Goal: Task Accomplishment & Management: Complete application form

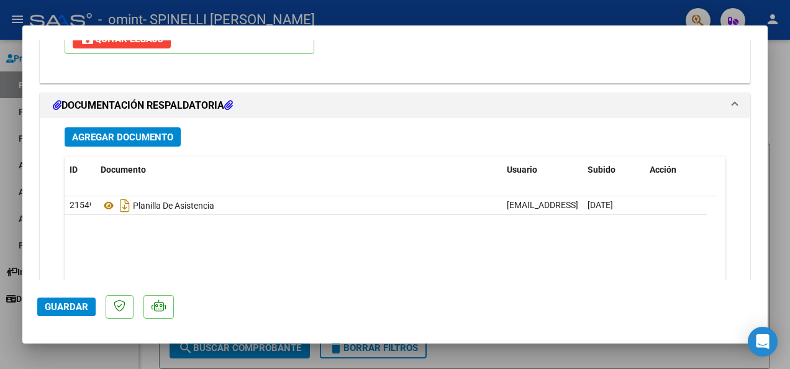
scroll to position [1616, 0]
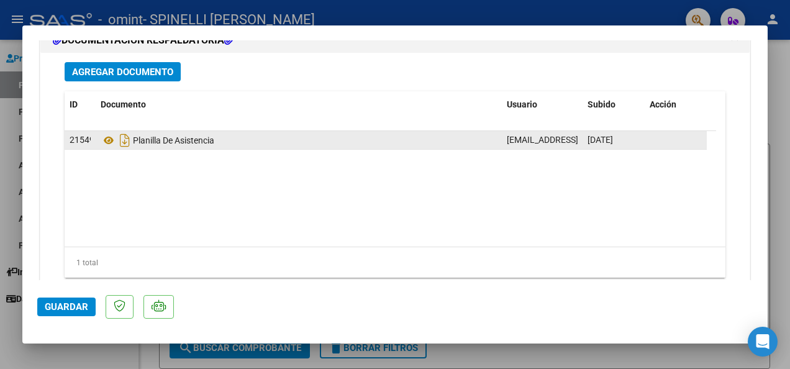
click at [440, 142] on div "Planilla De Asistencia" at bounding box center [299, 140] width 396 height 20
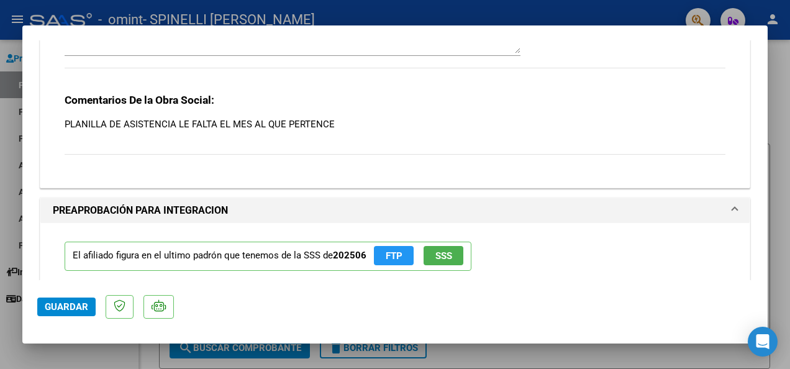
scroll to position [1181, 0]
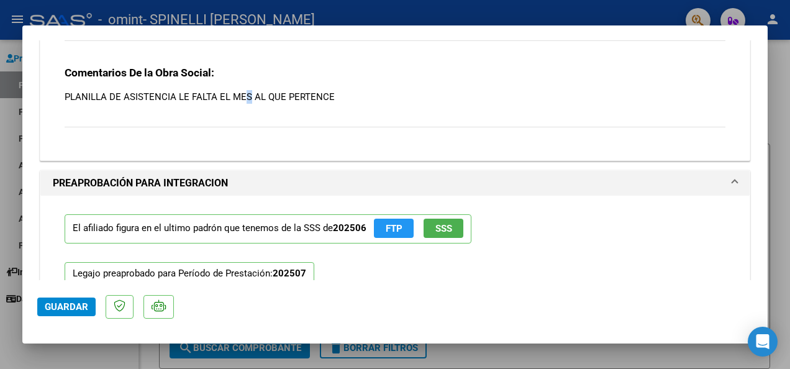
click at [250, 101] on p "PLANILLA DE ASISTENCIA LE FALTA EL MES AL QUE PERTENCE" at bounding box center [395, 97] width 661 height 14
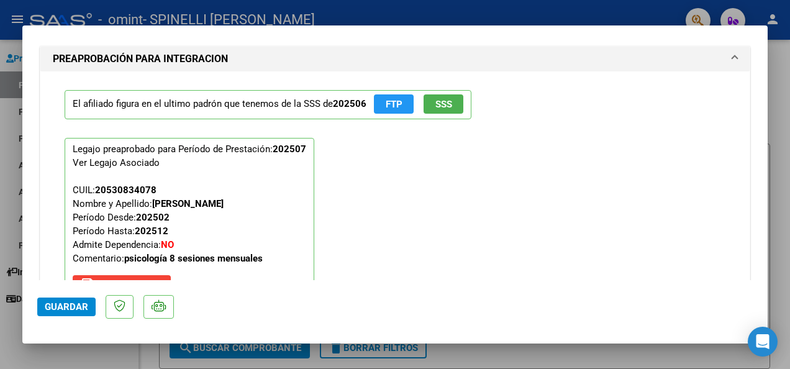
click at [541, 152] on div "El afiliado figura en el ultimo padrón que tenemos de la SSS de 202506 FTP SSS …" at bounding box center [395, 194] width 680 height 247
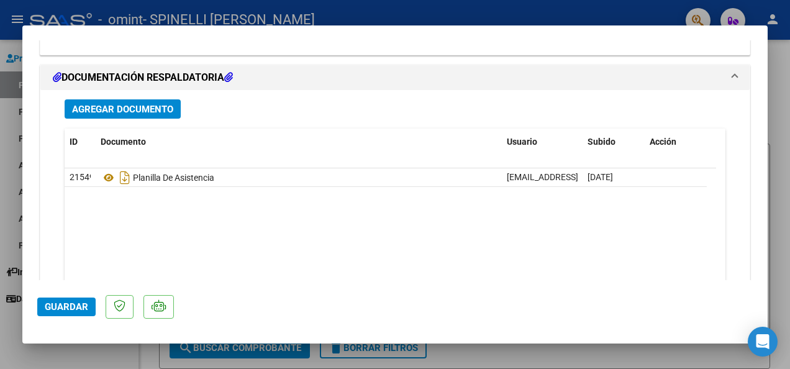
scroll to position [1524, 0]
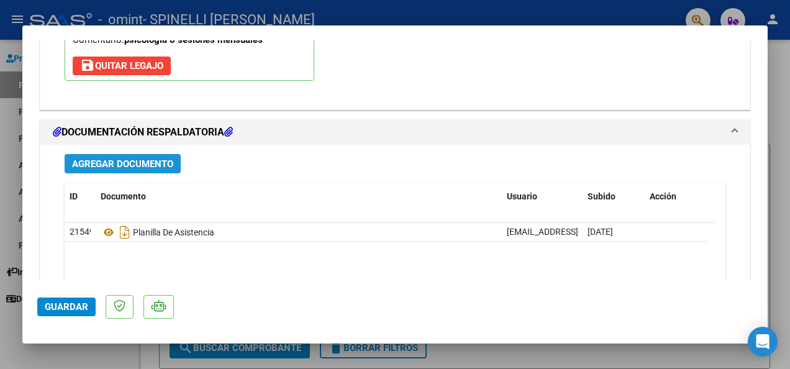
click at [140, 165] on span "Agregar Documento" at bounding box center [122, 163] width 101 height 11
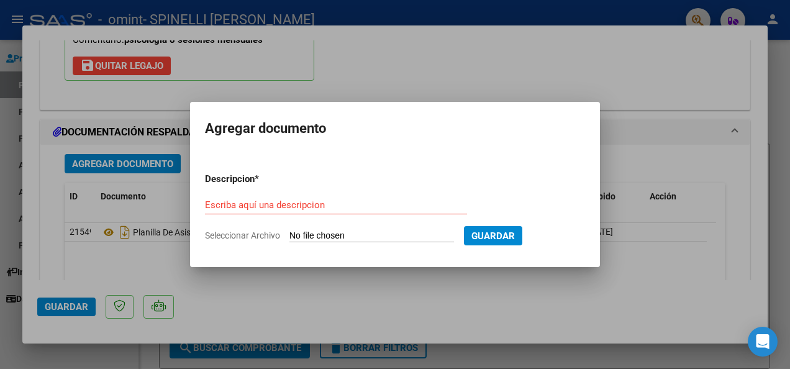
click at [421, 234] on input "Seleccionar Archivo" at bounding box center [372, 237] width 165 height 12
click at [656, 238] on div at bounding box center [395, 184] width 790 height 369
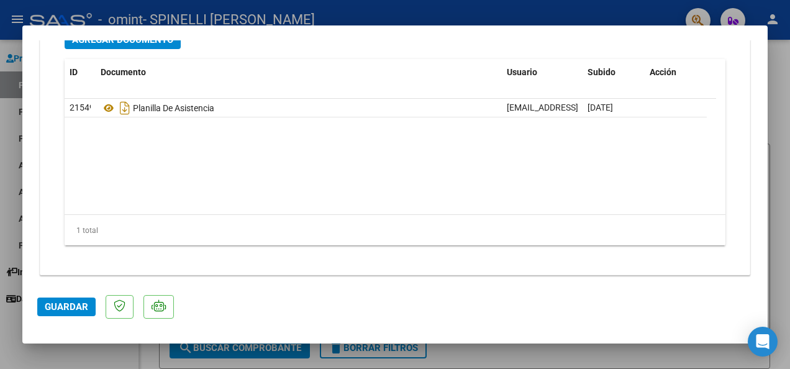
scroll to position [1586, 0]
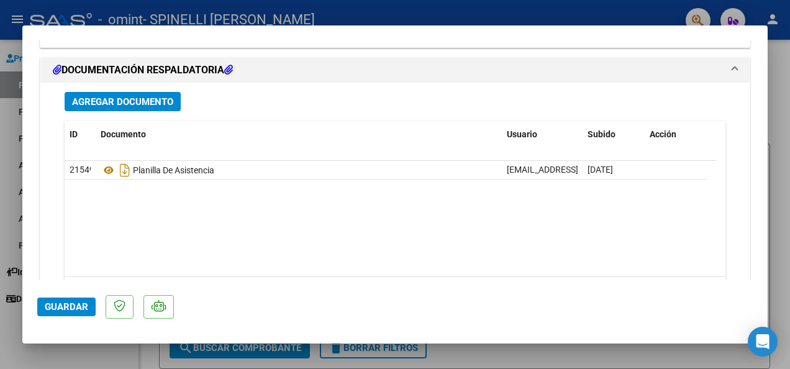
click at [129, 96] on span "Agregar Documento" at bounding box center [122, 101] width 101 height 11
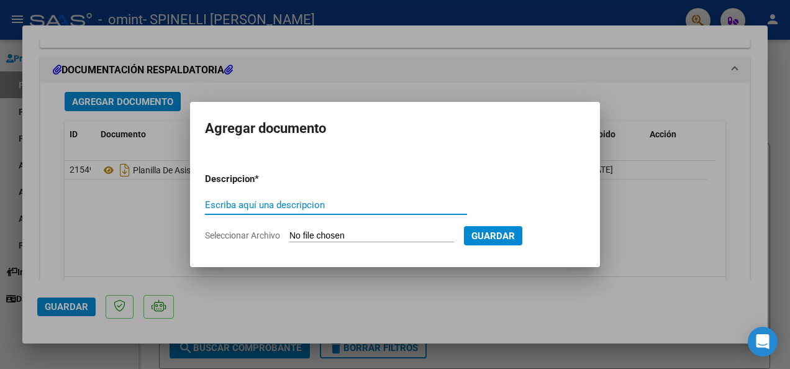
click at [291, 203] on input "Escriba aquí una descripcion" at bounding box center [336, 204] width 262 height 11
type input "Planilla de asistencia"
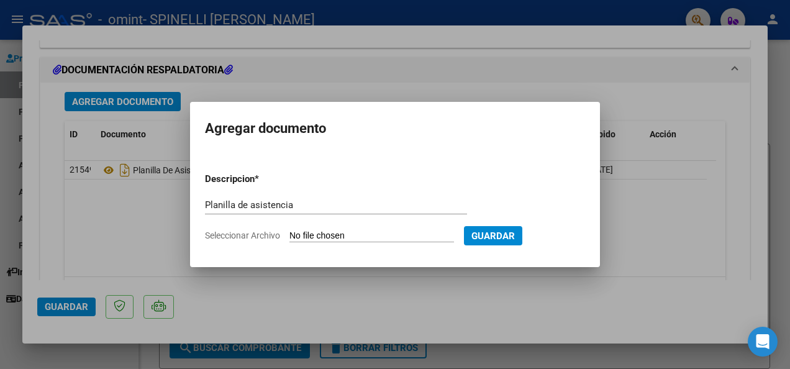
click at [418, 231] on input "Seleccionar Archivo" at bounding box center [372, 237] width 165 height 12
type input "C:\fakepath\psico-valen.pdf"
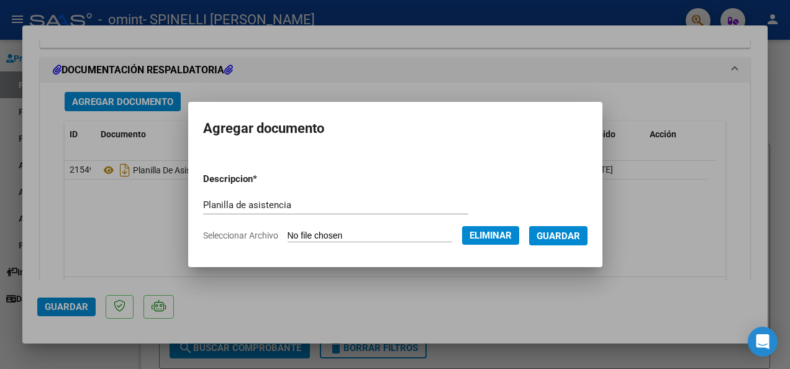
click at [574, 238] on span "Guardar" at bounding box center [558, 236] width 43 height 11
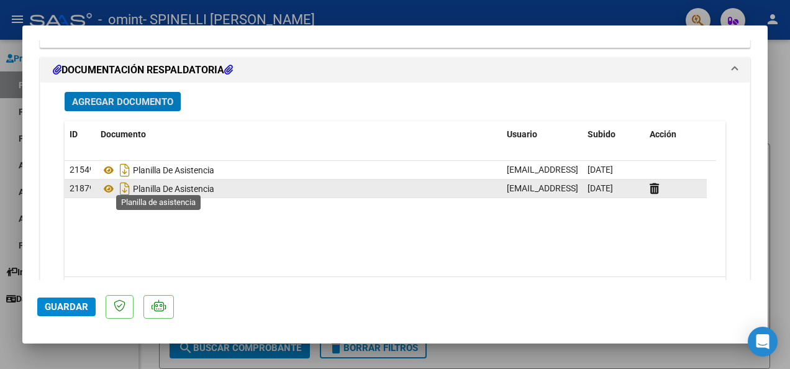
click at [157, 184] on span "Planilla De Asistencia" at bounding box center [158, 189] width 114 height 10
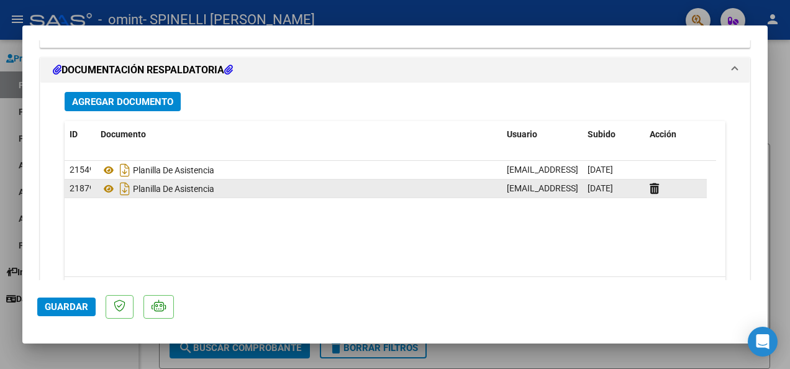
drag, startPoint x: 157, startPoint y: 181, endPoint x: 203, endPoint y: 185, distance: 45.5
click at [203, 185] on span "Planilla De Asistencia" at bounding box center [158, 189] width 114 height 10
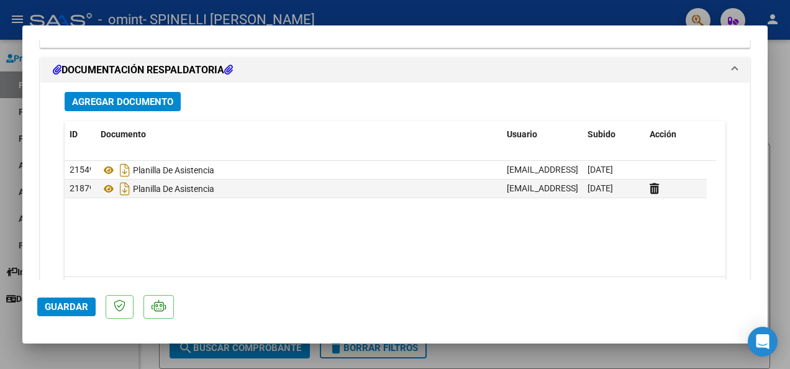
click at [227, 229] on datatable-body "21549 Planilla De Asistencia [EMAIL_ADDRESS][DOMAIN_NAME] - [PERSON_NAME] [DATE…" at bounding box center [391, 219] width 652 height 116
click at [63, 312] on span "Guardar" at bounding box center [66, 306] width 43 height 11
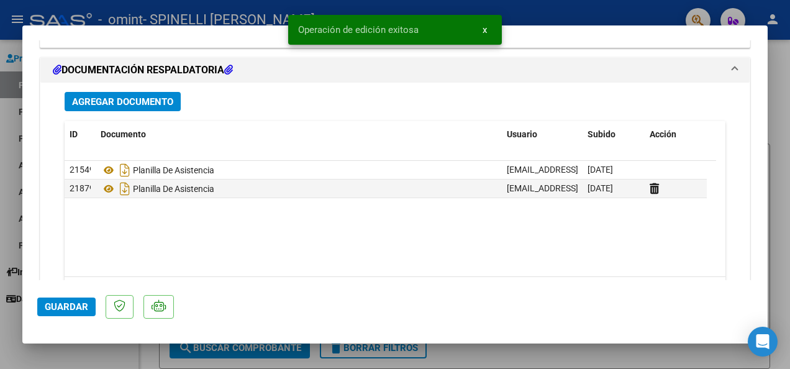
click at [782, 91] on div at bounding box center [395, 184] width 790 height 369
type input "$ 0,00"
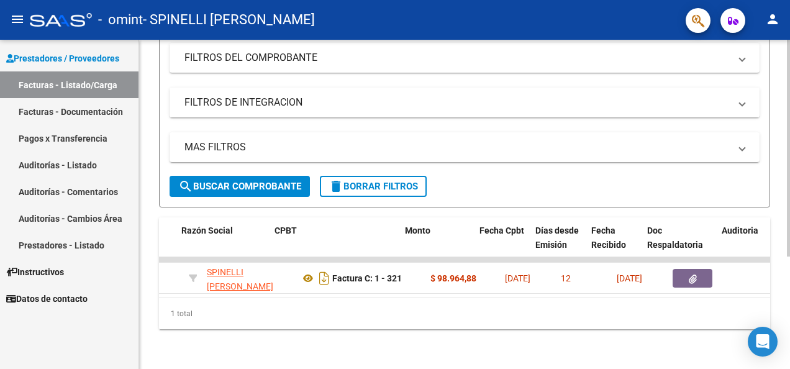
scroll to position [0, 276]
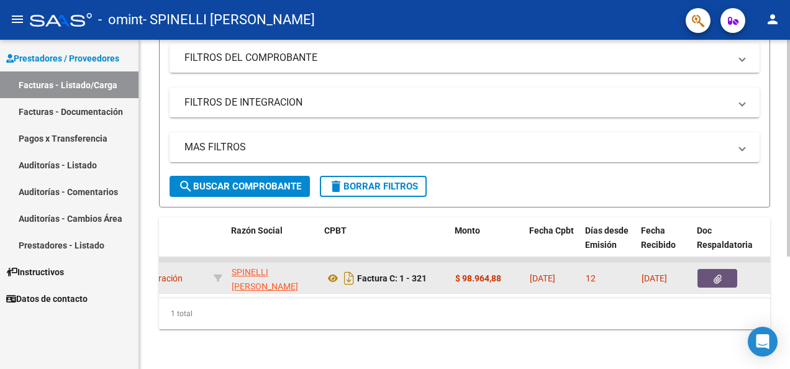
click at [728, 273] on button "button" at bounding box center [718, 278] width 40 height 19
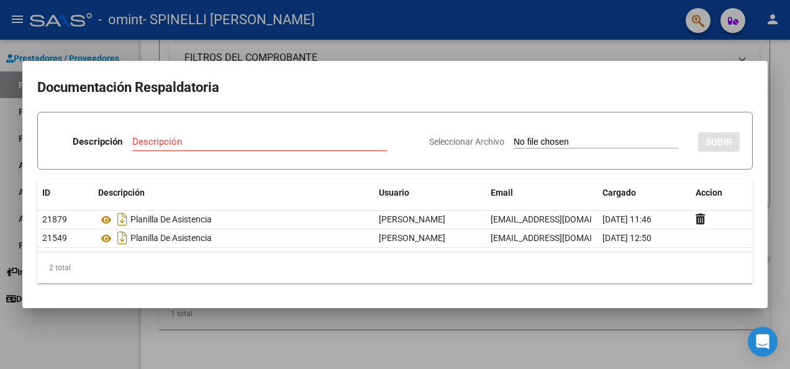
click at [583, 47] on div at bounding box center [395, 184] width 790 height 369
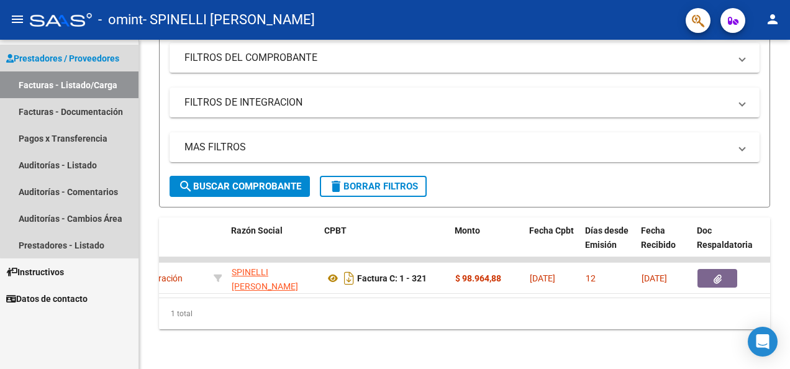
click at [97, 83] on link "Facturas - Listado/Carga" at bounding box center [69, 84] width 139 height 27
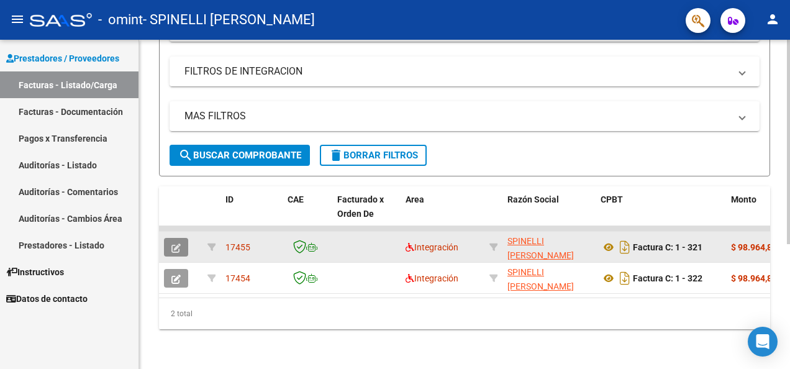
click at [177, 244] on icon "button" at bounding box center [176, 248] width 9 height 9
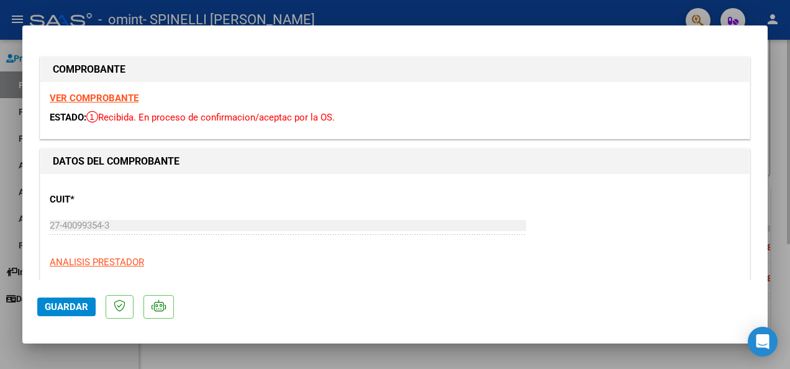
click at [782, 81] on div at bounding box center [395, 184] width 790 height 369
type input "$ 0,00"
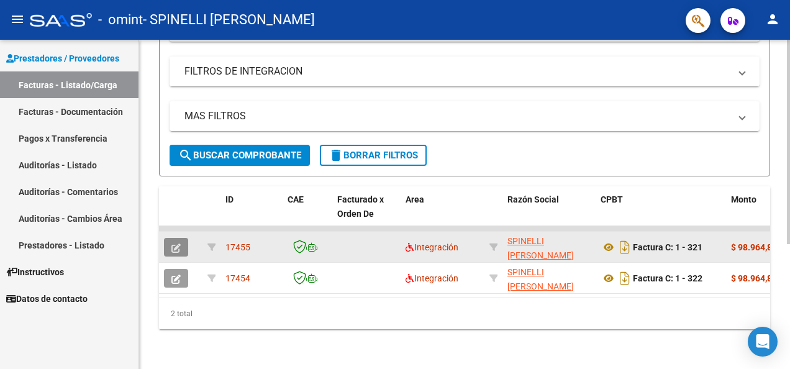
click at [174, 242] on span "button" at bounding box center [176, 247] width 9 height 11
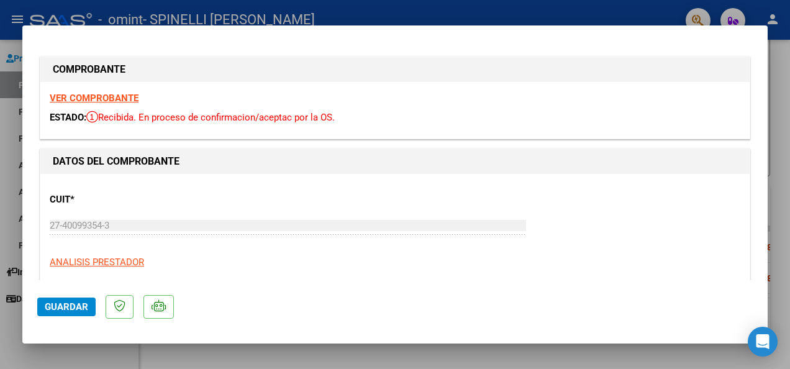
click at [786, 101] on div at bounding box center [395, 184] width 790 height 369
type input "$ 0,00"
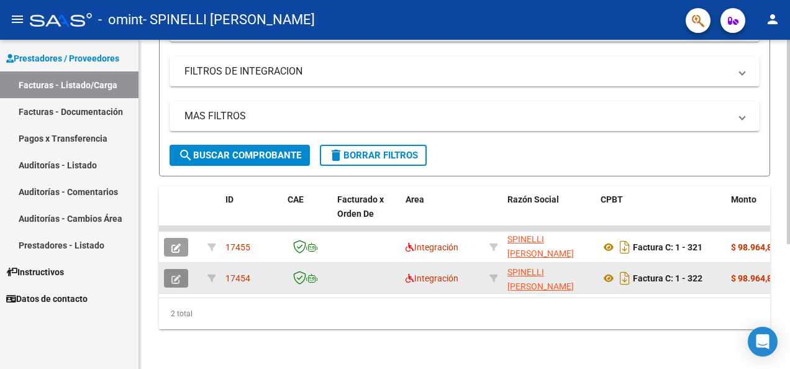
click at [174, 275] on icon "button" at bounding box center [176, 279] width 9 height 9
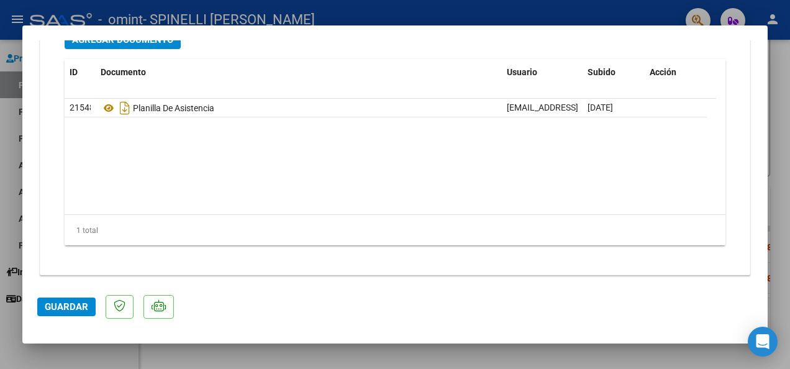
scroll to position [1524, 0]
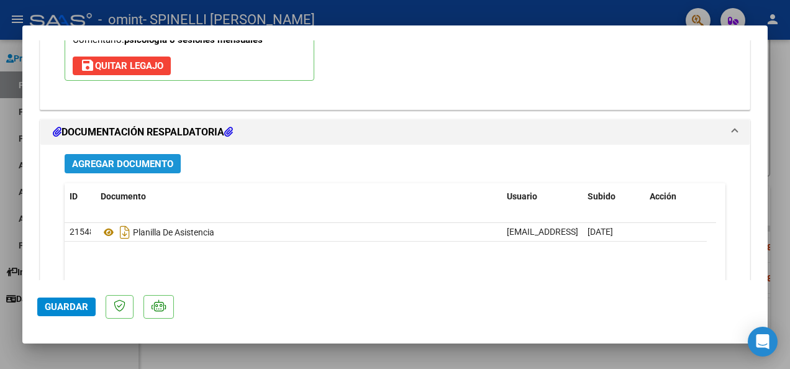
click at [163, 162] on span "Agregar Documento" at bounding box center [122, 163] width 101 height 11
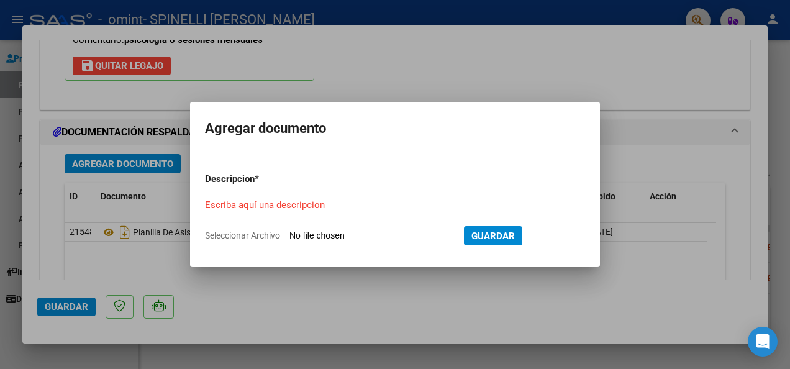
click at [339, 211] on div "Escriba aquí una descripcion" at bounding box center [336, 205] width 262 height 19
click at [332, 201] on input "Escriba aquí una descripcion" at bounding box center [336, 204] width 262 height 11
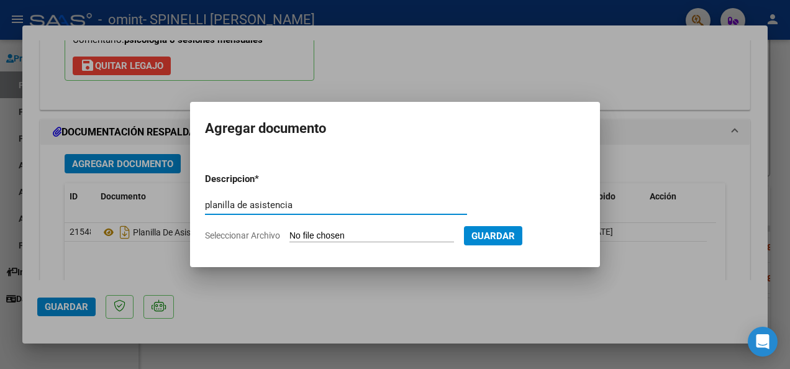
type input "planilla de asistencia"
click at [431, 233] on input "Seleccionar Archivo" at bounding box center [372, 237] width 165 height 12
type input "C:\fakepath\psico-valen.pdf"
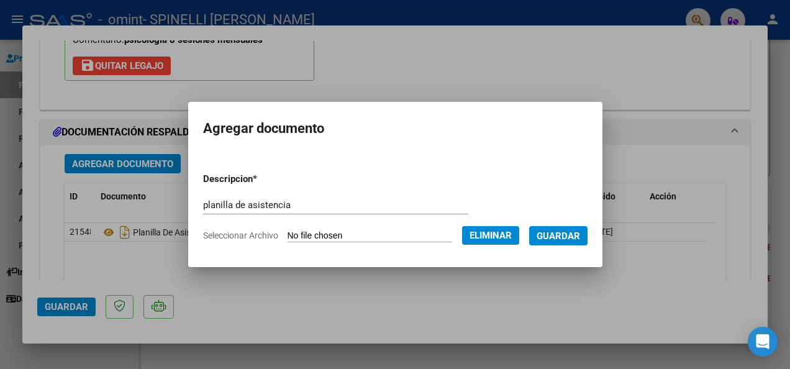
click at [571, 237] on span "Guardar" at bounding box center [558, 236] width 43 height 11
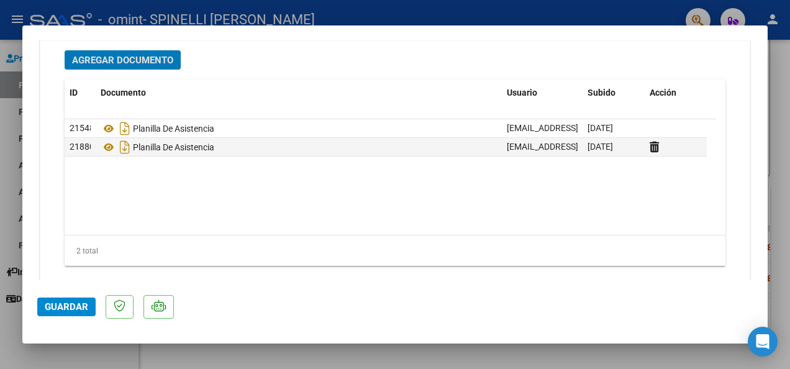
scroll to position [1648, 0]
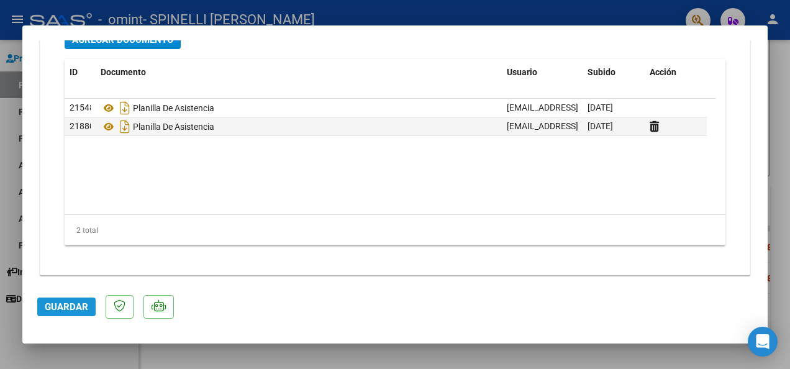
click at [62, 311] on span "Guardar" at bounding box center [66, 306] width 43 height 11
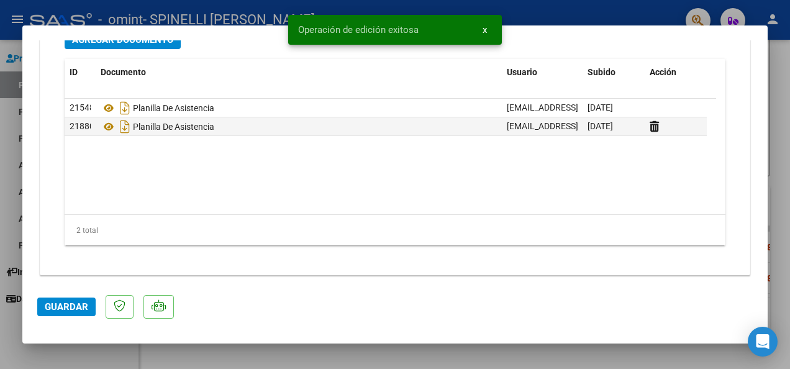
click at [777, 98] on div at bounding box center [395, 184] width 790 height 369
type input "$ 0,00"
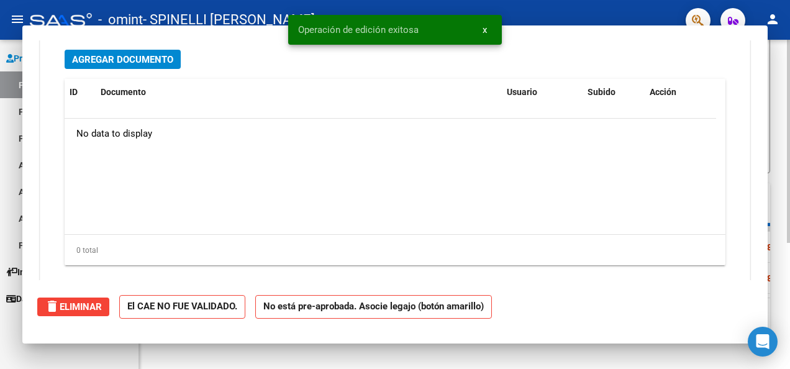
scroll to position [0, 0]
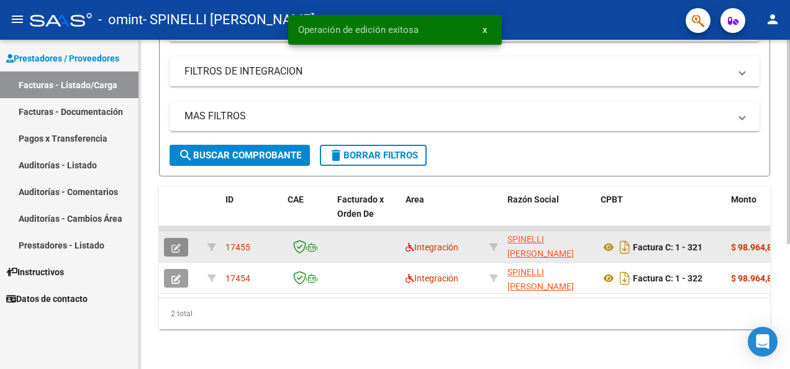
click at [182, 238] on button "button" at bounding box center [176, 247] width 24 height 19
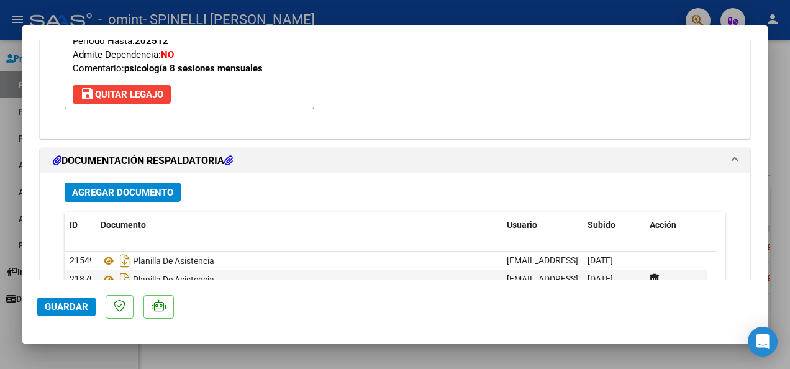
scroll to position [1648, 0]
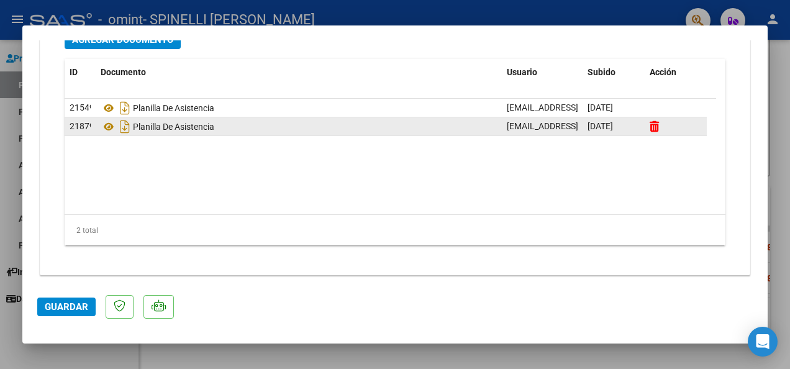
drag, startPoint x: 647, startPoint y: 122, endPoint x: 652, endPoint y: 126, distance: 6.4
click at [647, 125] on datatable-body-cell at bounding box center [676, 126] width 62 height 18
click at [654, 122] on icon at bounding box center [654, 127] width 9 height 12
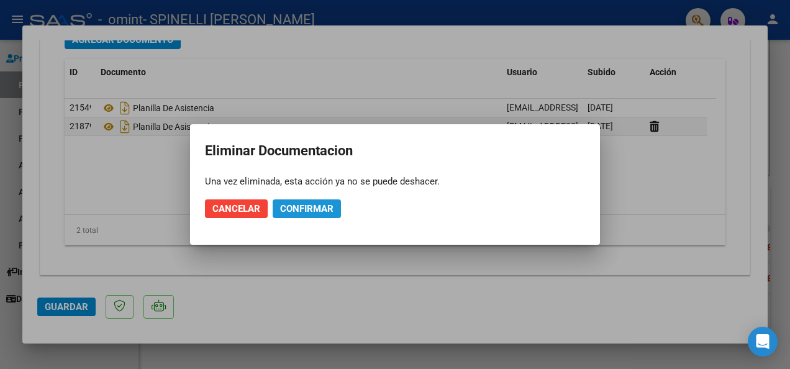
click at [296, 209] on span "Confirmar" at bounding box center [306, 208] width 53 height 11
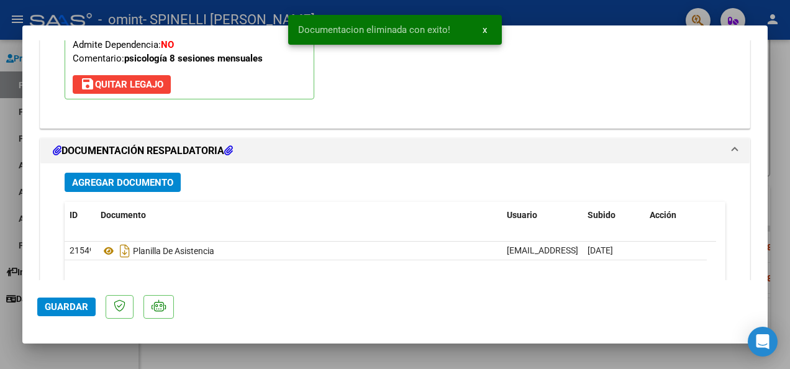
scroll to position [1524, 0]
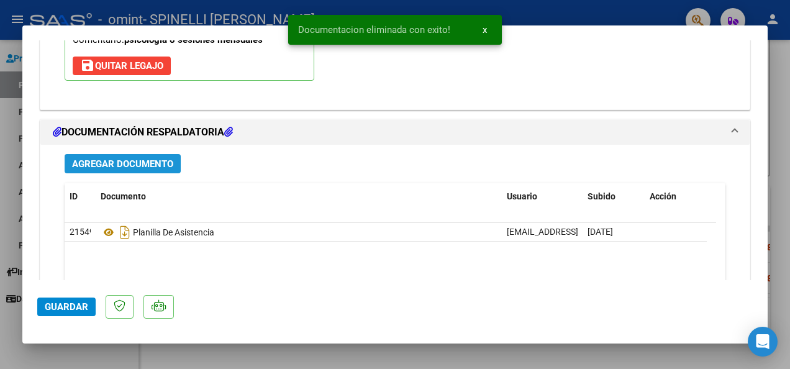
click at [157, 160] on span "Agregar Documento" at bounding box center [122, 163] width 101 height 11
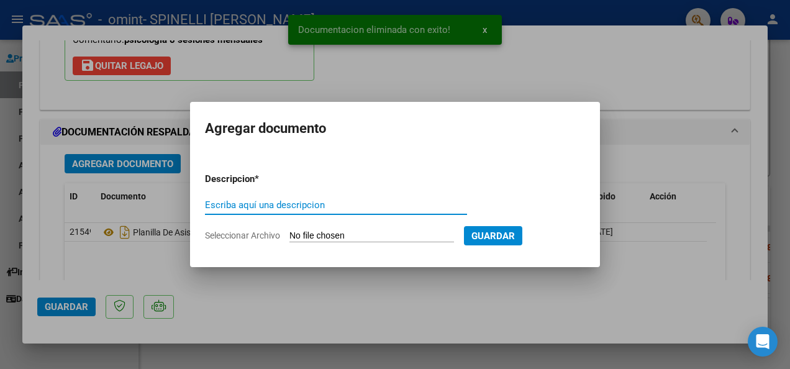
click at [336, 208] on input "Escriba aquí una descripcion" at bounding box center [336, 204] width 262 height 11
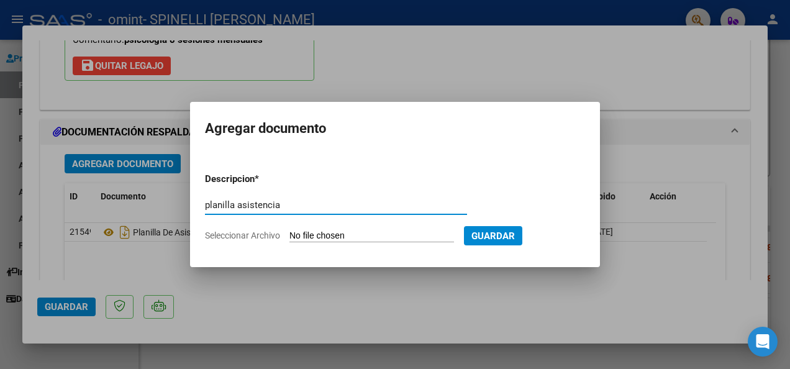
type input "planilla asistencia"
click at [454, 237] on input "Seleccionar Archivo" at bounding box center [372, 237] width 165 height 12
type input "C:\fakepath\psico-juli.pdf"
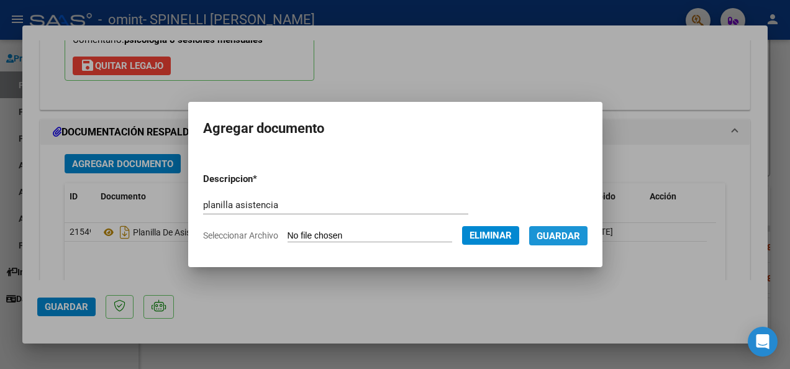
click at [574, 240] on span "Guardar" at bounding box center [558, 236] width 43 height 11
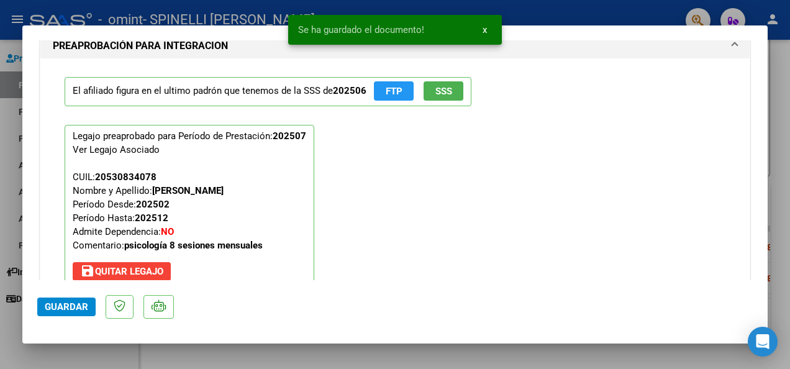
scroll to position [1337, 0]
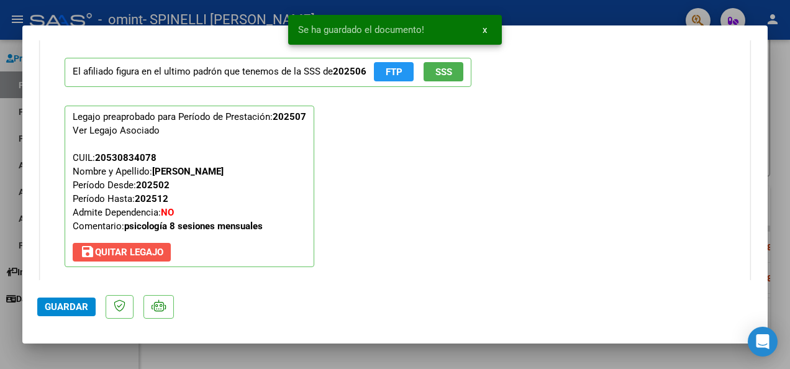
click at [150, 249] on span "save [PERSON_NAME]" at bounding box center [121, 252] width 83 height 11
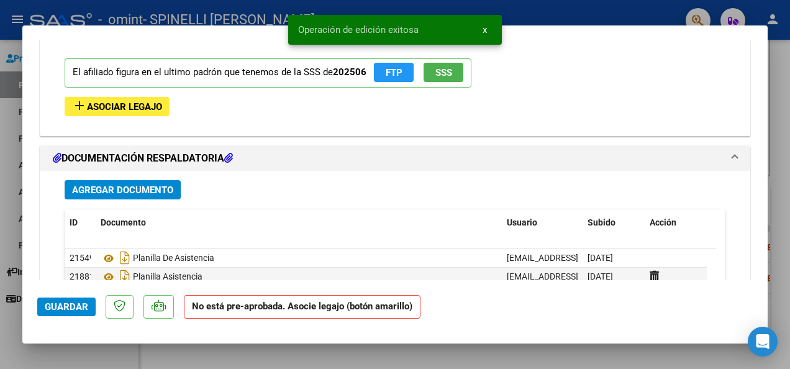
click at [155, 103] on span "Asociar Legajo" at bounding box center [124, 106] width 75 height 11
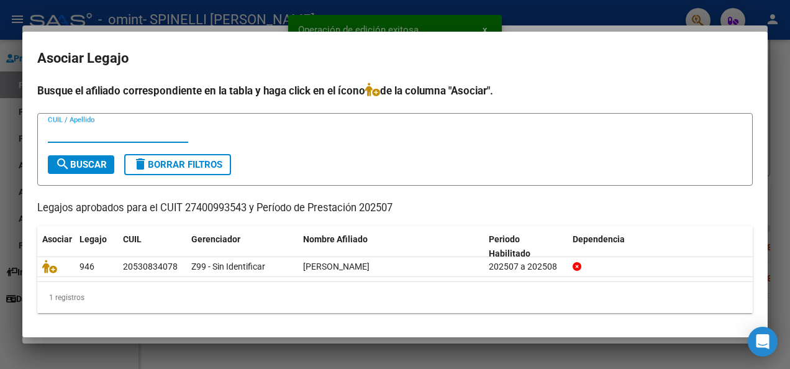
click at [118, 134] on input "CUIL / Apellido" at bounding box center [118, 132] width 140 height 11
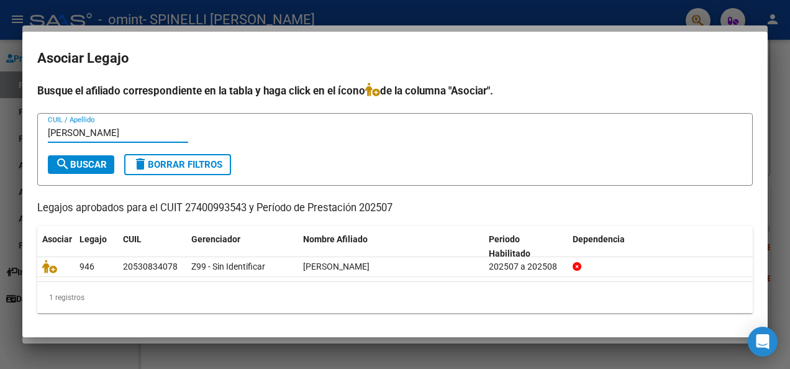
type input "[PERSON_NAME]"
click at [102, 159] on span "search Buscar" at bounding box center [81, 164] width 52 height 11
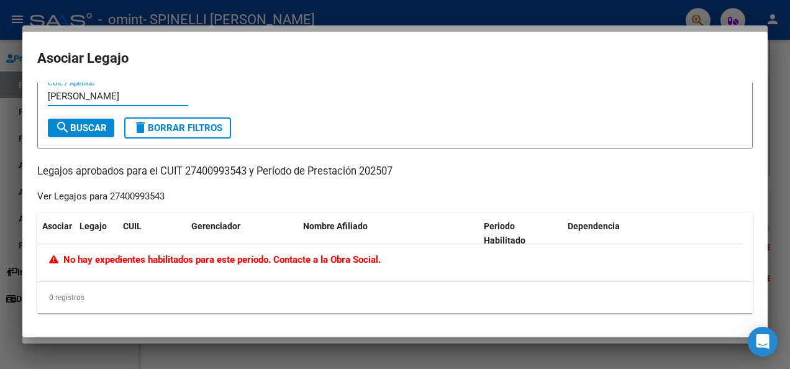
scroll to position [0, 0]
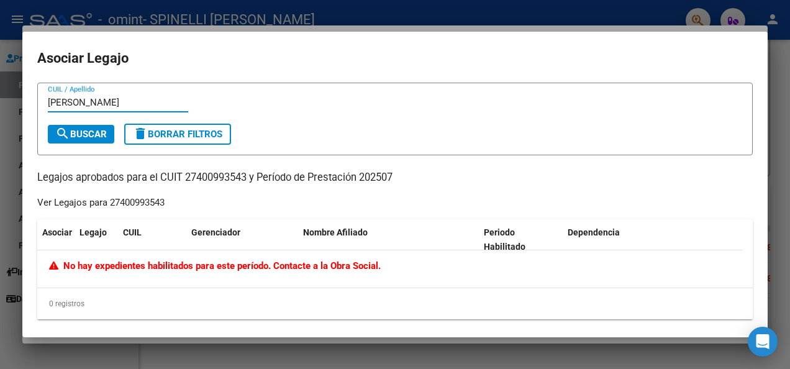
drag, startPoint x: 119, startPoint y: 86, endPoint x: 35, endPoint y: 73, distance: 84.9
click at [35, 74] on mat-dialog-container "Asociar [PERSON_NAME] / Apellido search Buscar delete Borrar Filtros Legajos ap…" at bounding box center [395, 185] width 746 height 306
click at [134, 189] on div "CUIL / Apellido search Buscar delete Borrar Filtros Legajos aprobados para el C…" at bounding box center [395, 201] width 716 height 237
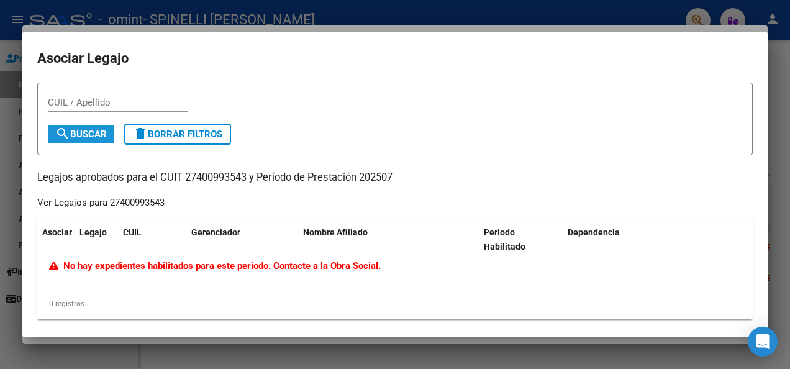
click at [86, 134] on span "search Buscar" at bounding box center [81, 134] width 52 height 11
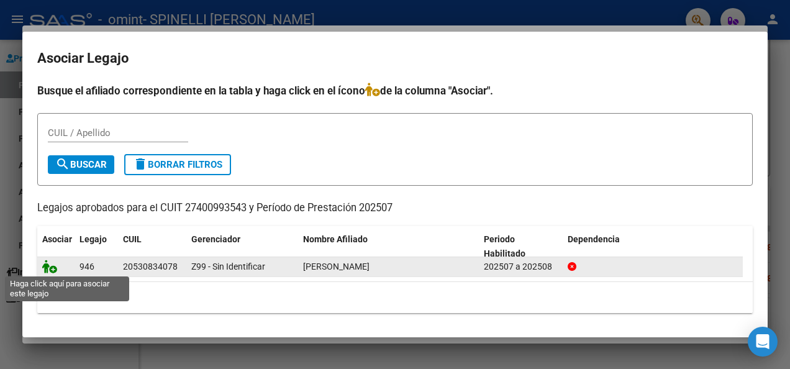
click at [45, 269] on icon at bounding box center [49, 267] width 15 height 14
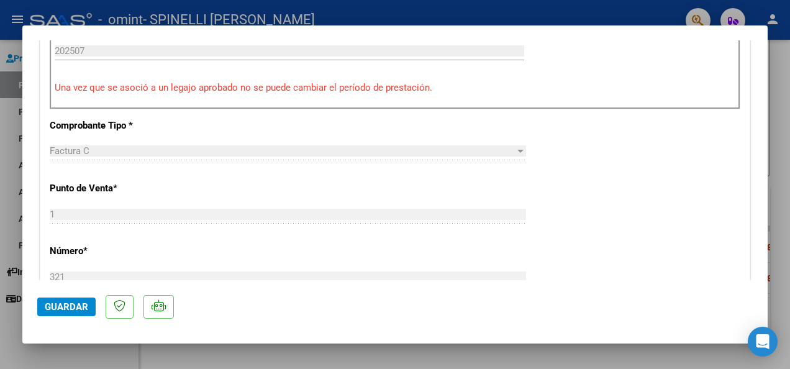
scroll to position [249, 0]
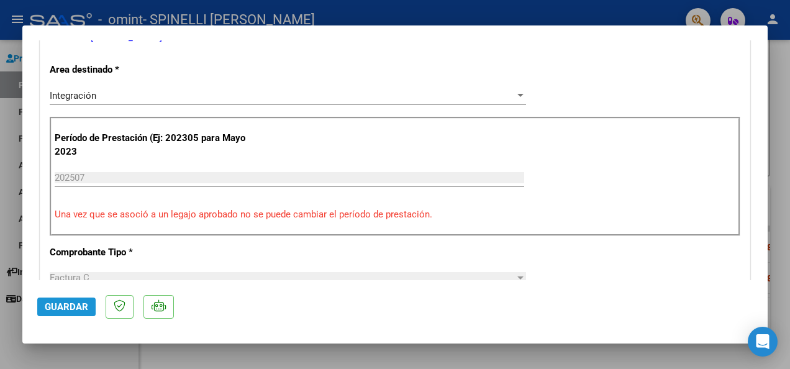
click at [62, 303] on span "Guardar" at bounding box center [66, 306] width 43 height 11
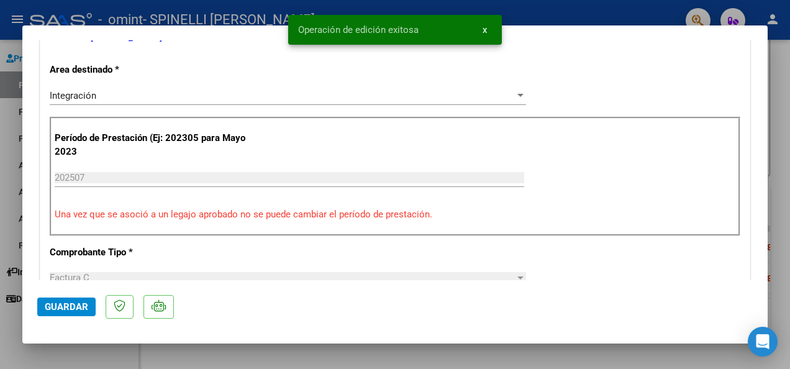
click at [790, 94] on html "menu - omint - SPINELLI MARIA SOL person Prestadores / Proveedores Facturas - L…" at bounding box center [395, 184] width 790 height 369
click at [780, 91] on div at bounding box center [395, 184] width 790 height 369
type input "$ 0,00"
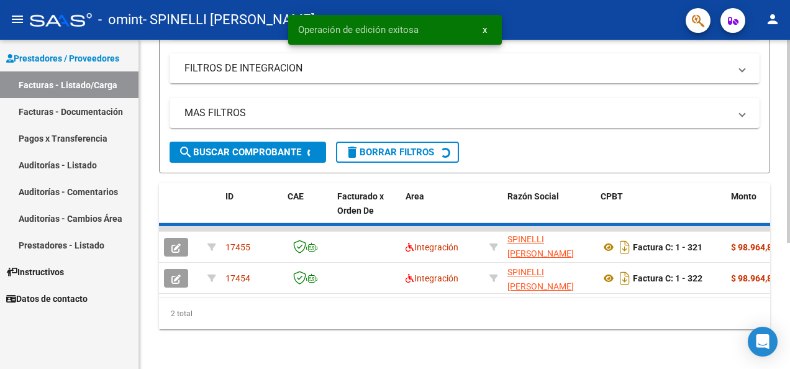
click at [779, 93] on div "Video tutorial PRESTADORES -> Listado de CPBTs Emitidos por Prestadores / Prove…" at bounding box center [464, 106] width 651 height 525
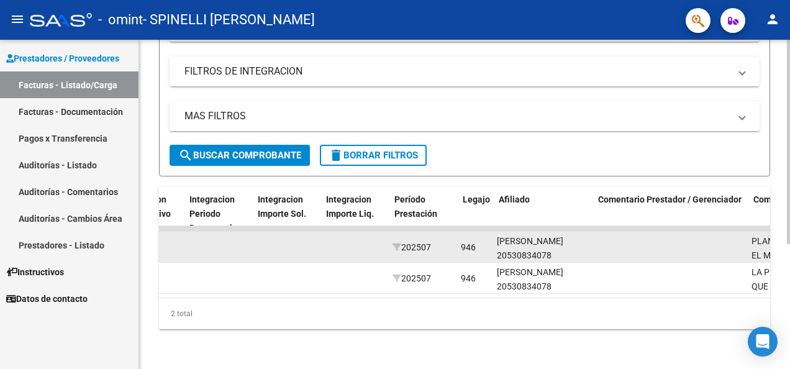
scroll to position [0, 1384]
click at [516, 236] on div "[PERSON_NAME] 20530834078" at bounding box center [543, 248] width 89 height 29
click at [518, 236] on div "[PERSON_NAME] 20530834078" at bounding box center [543, 248] width 89 height 29
drag, startPoint x: 518, startPoint y: 236, endPoint x: 540, endPoint y: 248, distance: 24.7
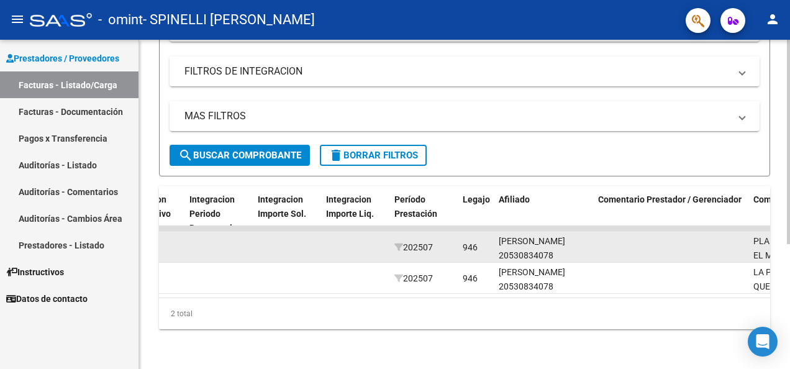
click at [540, 248] on div "[PERSON_NAME] 20530834078" at bounding box center [543, 248] width 89 height 29
drag, startPoint x: 474, startPoint y: 232, endPoint x: 477, endPoint y: 242, distance: 10.2
click at [474, 240] on div "946" at bounding box center [470, 247] width 15 height 14
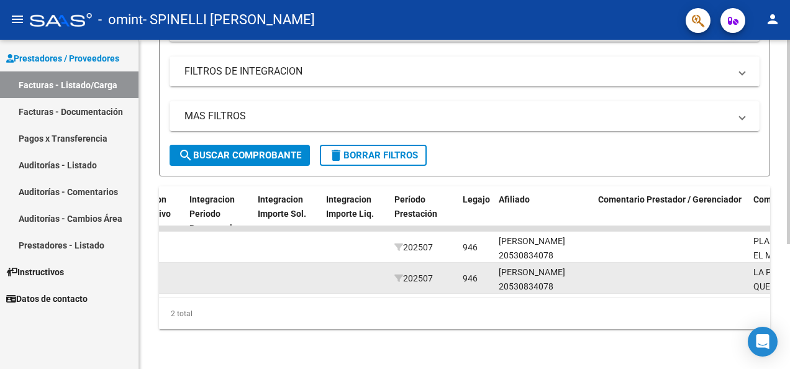
scroll to position [0, 1380]
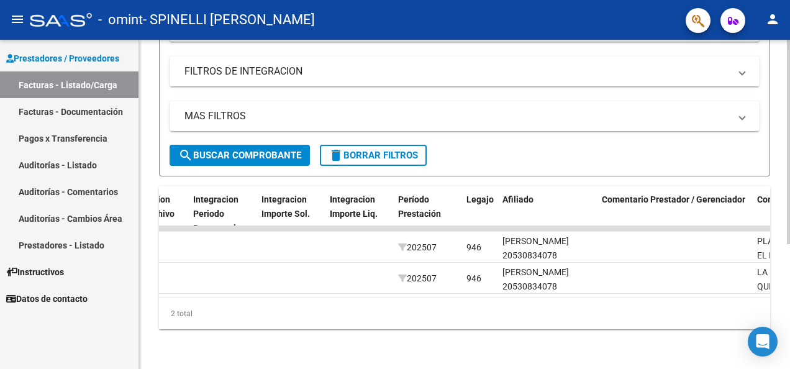
click at [546, 298] on div "ID CAE Facturado x Orden De Area Razón Social CPBT Monto Fecha Cpbt Días desde …" at bounding box center [464, 257] width 611 height 143
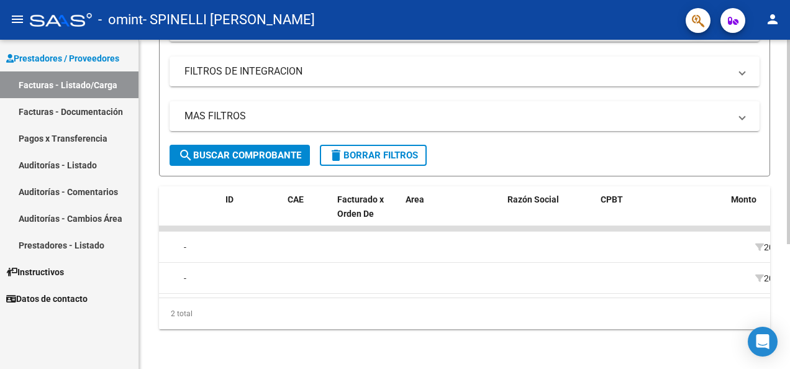
scroll to position [0, 0]
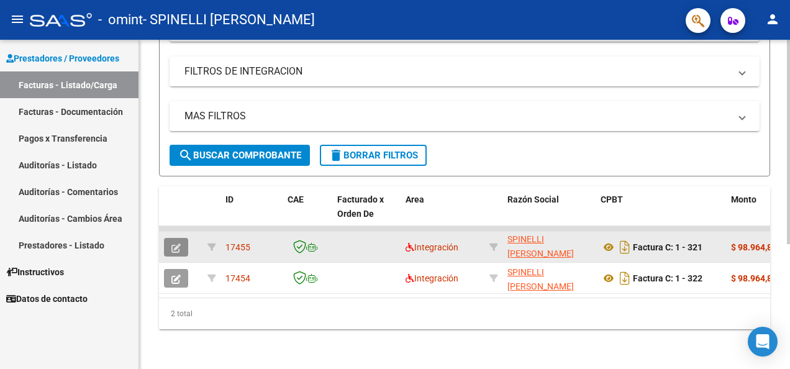
click at [174, 244] on icon "button" at bounding box center [176, 248] width 9 height 9
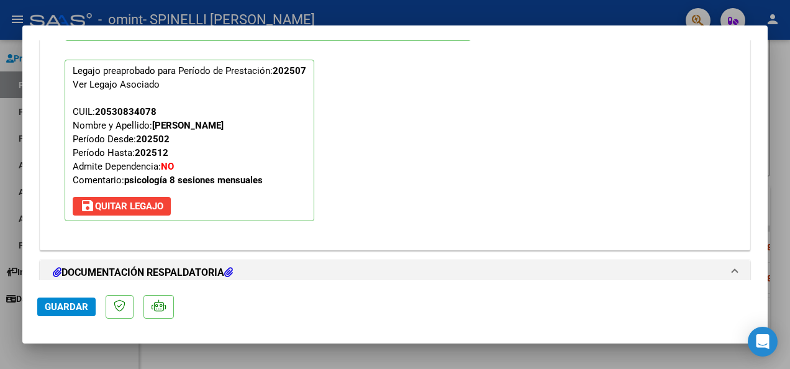
scroll to position [1367, 0]
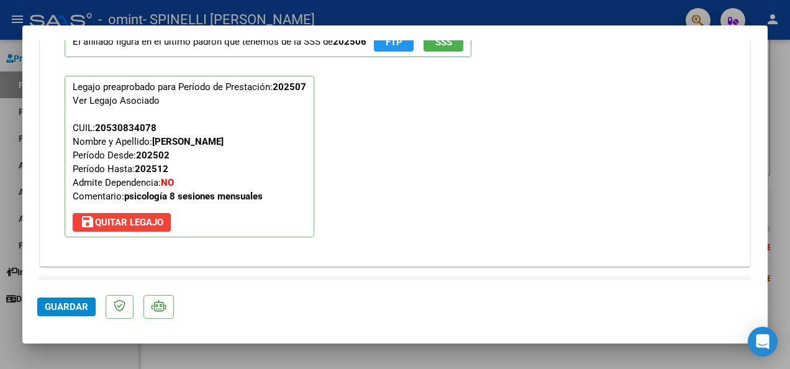
click at [152, 222] on span "save [PERSON_NAME]" at bounding box center [121, 222] width 83 height 11
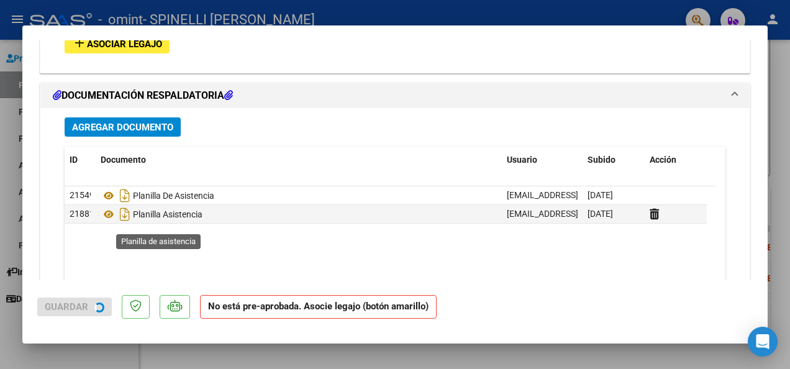
scroll to position [1334, 0]
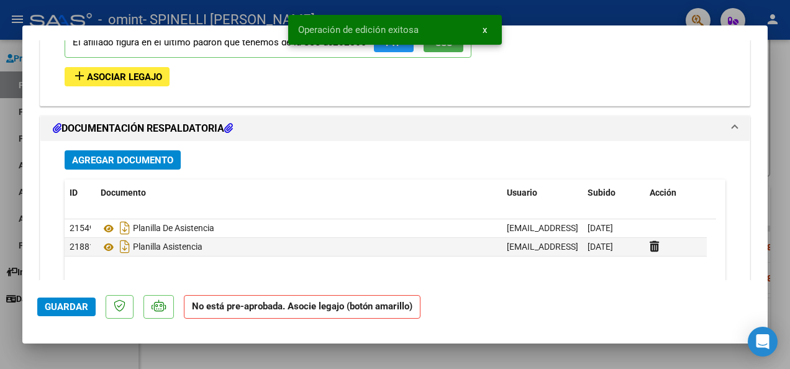
click at [135, 72] on span "Asociar Legajo" at bounding box center [124, 76] width 75 height 11
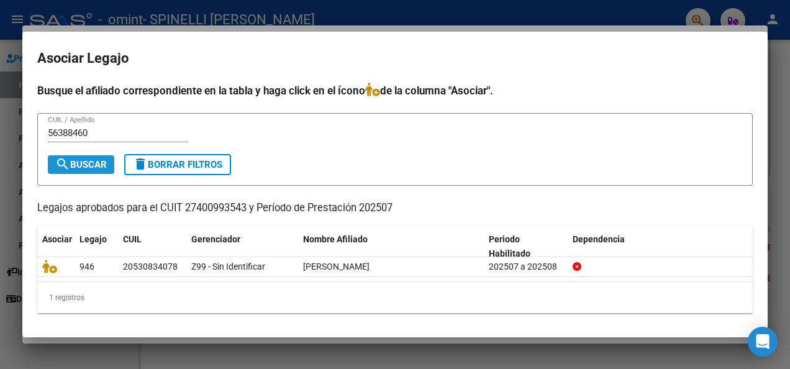
click at [75, 162] on span "search Buscar" at bounding box center [81, 164] width 52 height 11
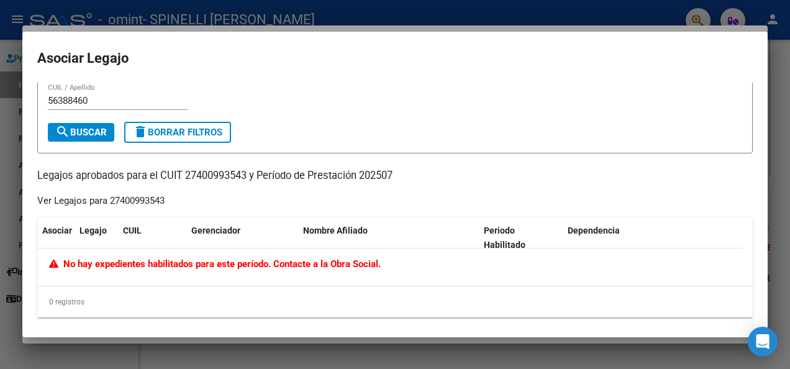
scroll to position [0, 0]
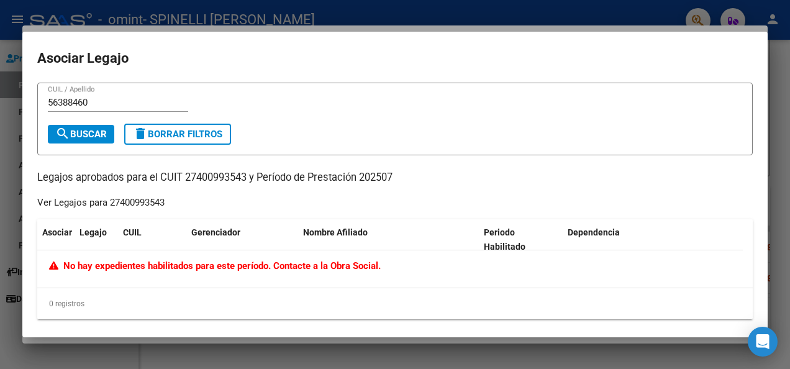
click at [48, 102] on input "56388460" at bounding box center [118, 102] width 140 height 11
drag, startPoint x: 60, startPoint y: 99, endPoint x: 113, endPoint y: 104, distance: 53.1
click at [112, 102] on input "2056388460" at bounding box center [118, 102] width 140 height 11
click at [116, 97] on div "2056388460 CUIL / Apellido" at bounding box center [118, 102] width 140 height 19
click at [119, 100] on input "2056388460" at bounding box center [118, 102] width 140 height 11
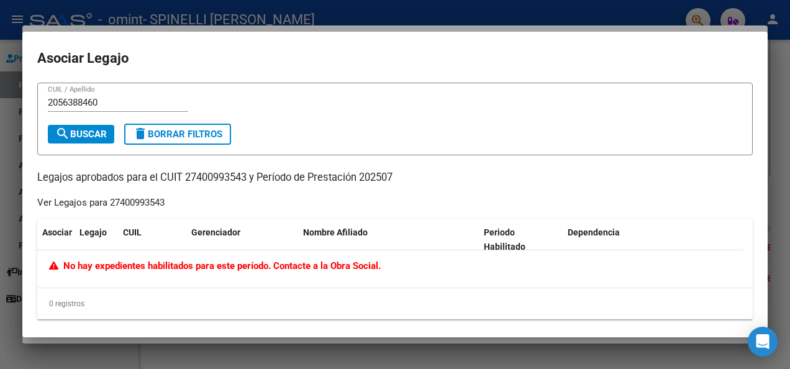
click at [108, 113] on div "2056388460 CUIL / Apellido" at bounding box center [118, 108] width 140 height 30
click at [109, 104] on input "2056388460" at bounding box center [118, 102] width 140 height 11
type input "20563884607"
click at [91, 129] on span "search Buscar" at bounding box center [81, 134] width 52 height 11
drag, startPoint x: 114, startPoint y: 93, endPoint x: -2, endPoint y: -34, distance: 172.0
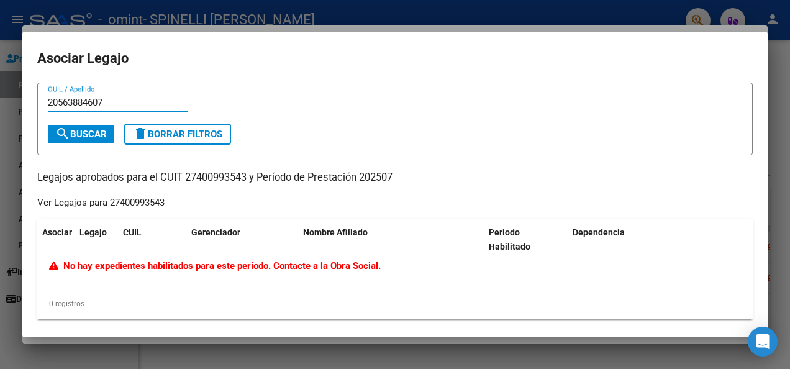
click at [0, 0] on html "menu - omint - SPINELLI MARIA SOL person Prestadores / Proveedores Facturas - L…" at bounding box center [395, 184] width 790 height 369
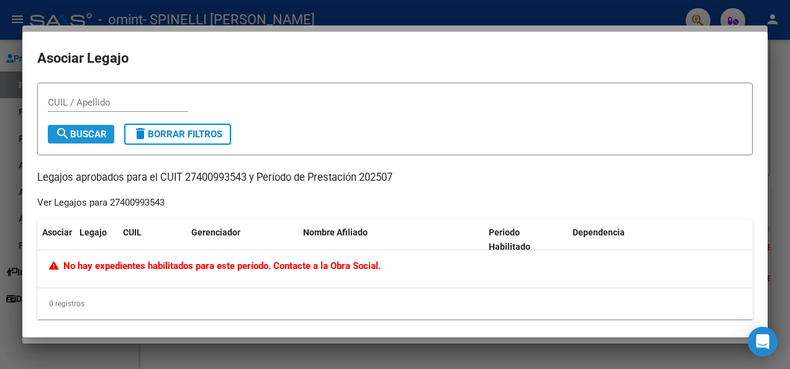
click at [93, 139] on button "search Buscar" at bounding box center [81, 134] width 66 height 19
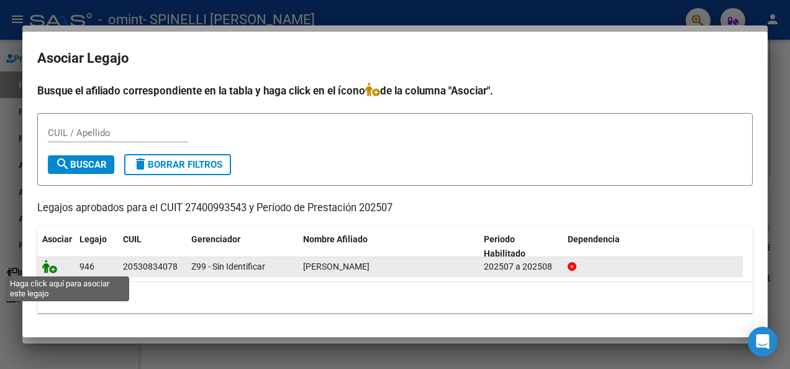
click at [47, 270] on icon at bounding box center [49, 267] width 15 height 14
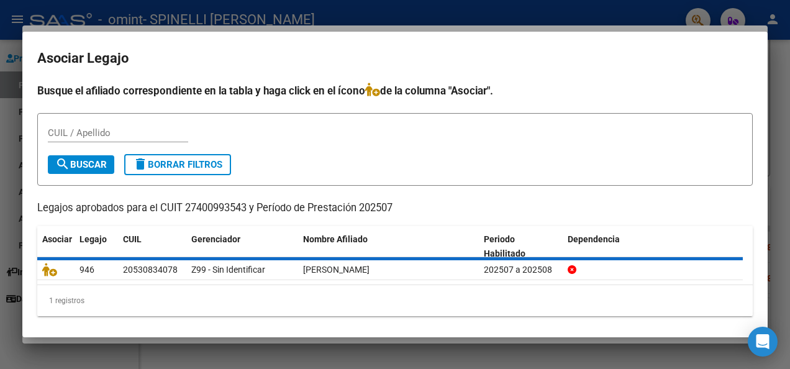
scroll to position [1367, 0]
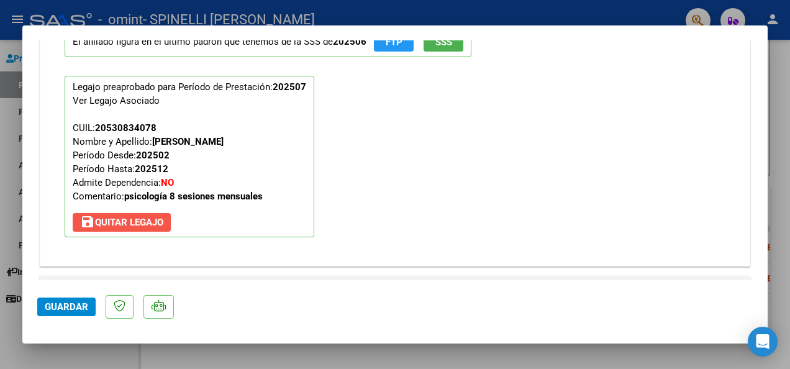
click at [144, 222] on span "save [PERSON_NAME]" at bounding box center [121, 222] width 83 height 11
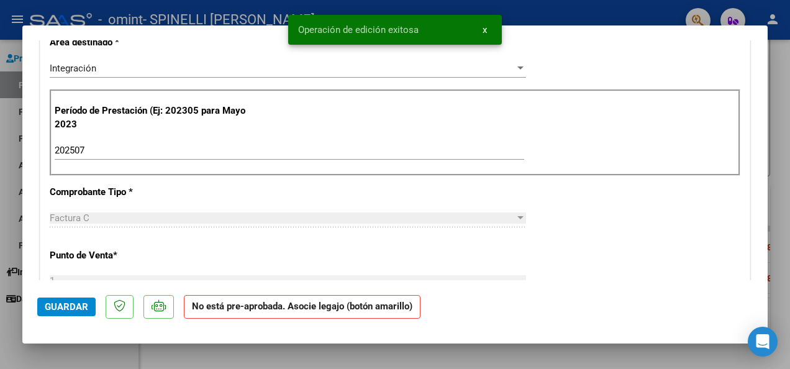
scroll to position [216, 0]
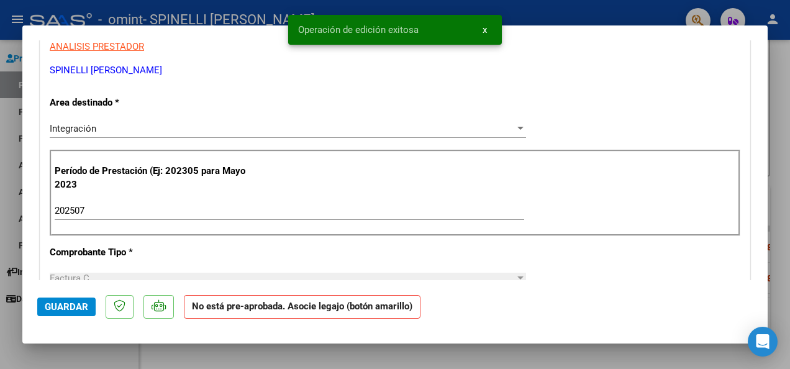
click at [113, 214] on input "202507" at bounding box center [290, 210] width 470 height 11
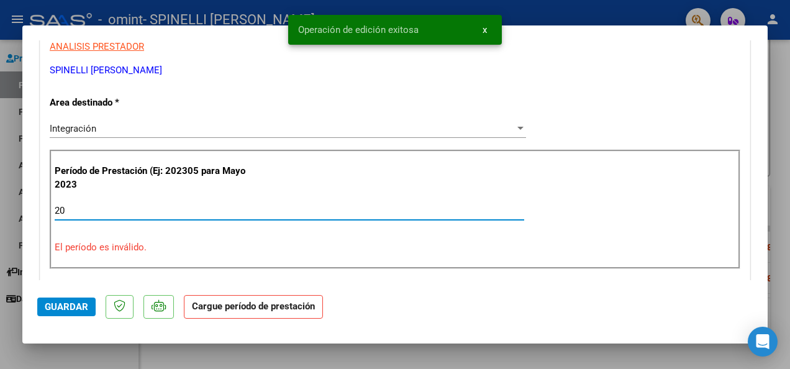
type input "2"
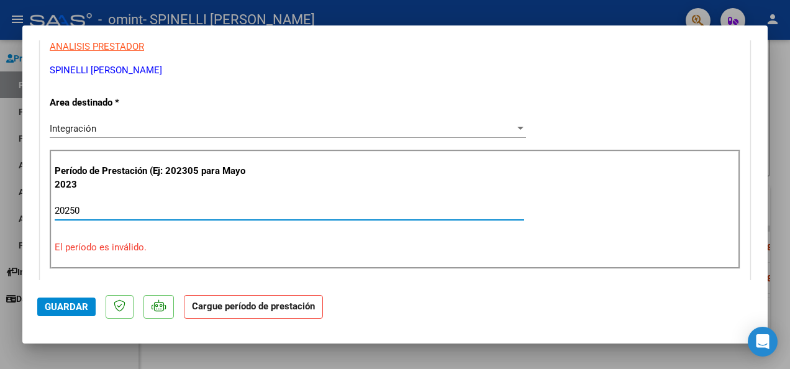
type input "202507"
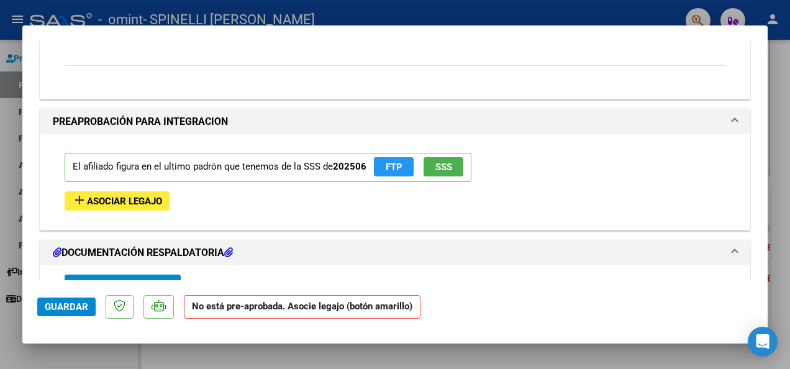
scroll to position [1272, 0]
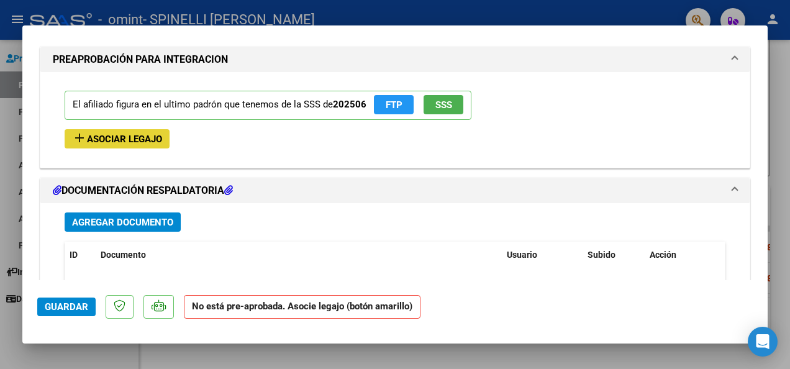
click at [161, 141] on button "add Asociar Legajo" at bounding box center [117, 138] width 105 height 19
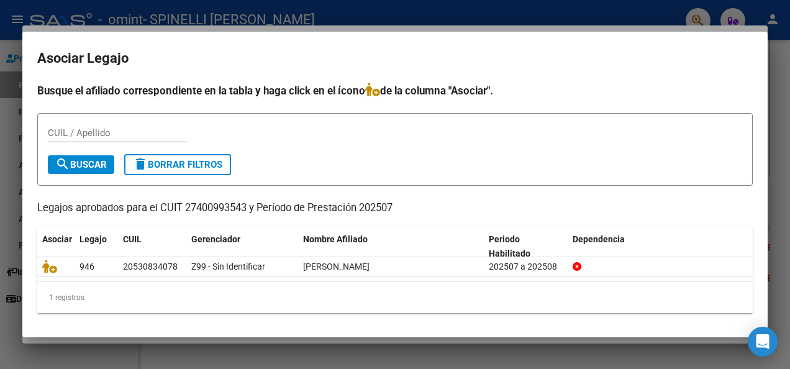
click at [157, 143] on div "CUIL / Apellido" at bounding box center [118, 139] width 140 height 30
click at [147, 127] on input "CUIL / Apellido" at bounding box center [118, 132] width 140 height 11
click at [148, 134] on input "CUIL / Apellido" at bounding box center [118, 132] width 140 height 11
paste input "56388460"
type input "20563884607"
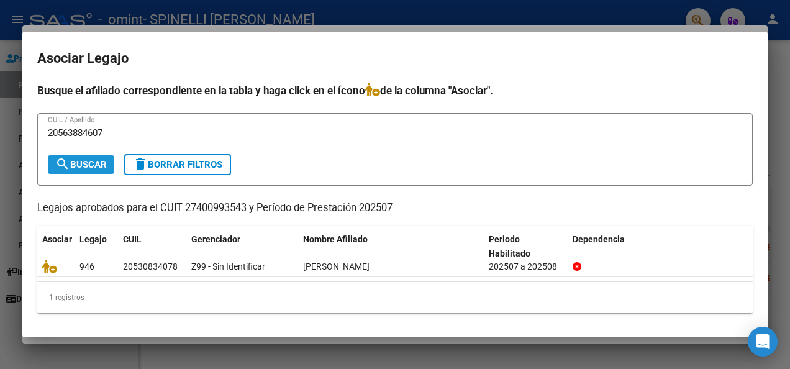
click at [98, 165] on span "search Buscar" at bounding box center [81, 164] width 52 height 11
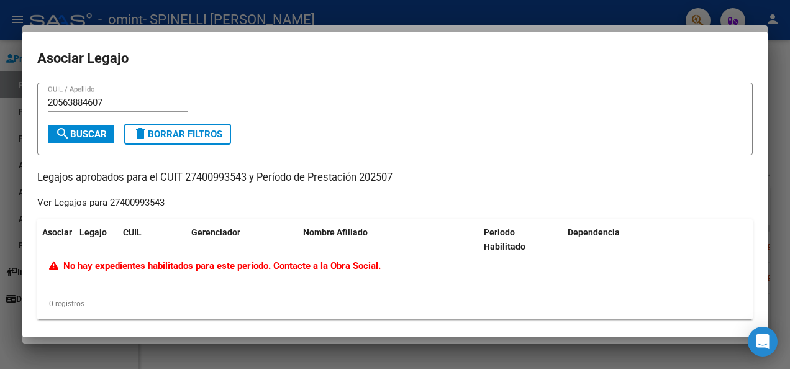
drag, startPoint x: 152, startPoint y: 113, endPoint x: 144, endPoint y: 106, distance: 10.5
click at [145, 108] on div "20563884607 CUIL / Apellido" at bounding box center [118, 108] width 140 height 30
drag, startPoint x: 135, startPoint y: 93, endPoint x: 107, endPoint y: 95, distance: 28.6
click at [43, 94] on form "20563884607 CUIL / Apellido search Buscar delete Borrar Filtros" at bounding box center [395, 119] width 716 height 73
click at [122, 97] on form "20563884607 CUIL / Apellido search Buscar delete Borrar Filtros" at bounding box center [395, 119] width 716 height 73
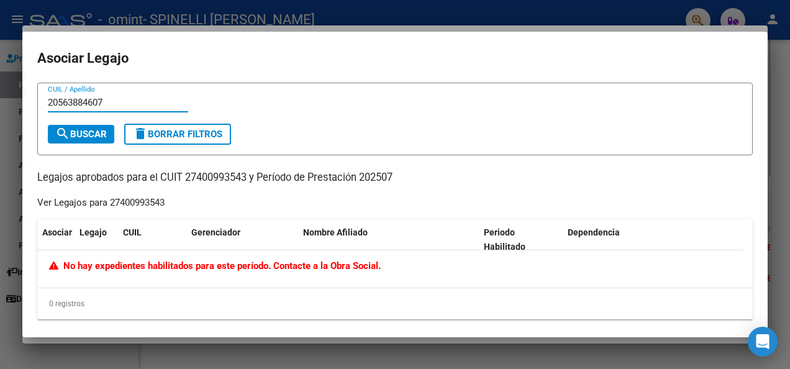
drag, startPoint x: 121, startPoint y: 101, endPoint x: -2, endPoint y: 124, distance: 125.8
click at [0, 124] on html "menu - omint - SPINELLI MARIA SOL person Prestadores / Proveedores Facturas - L…" at bounding box center [395, 184] width 790 height 369
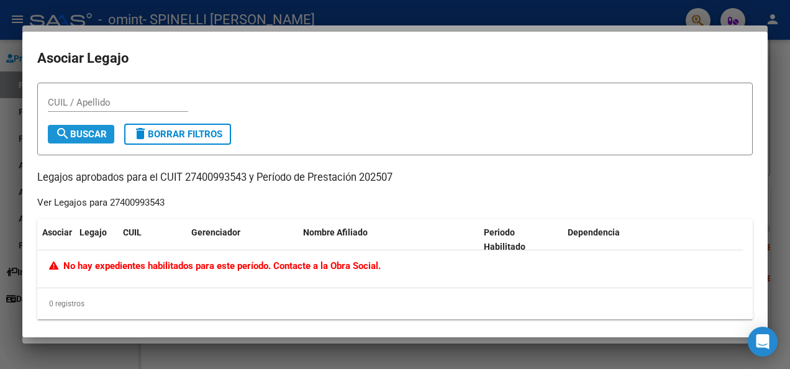
click at [68, 138] on mat-icon "search" at bounding box center [62, 133] width 15 height 15
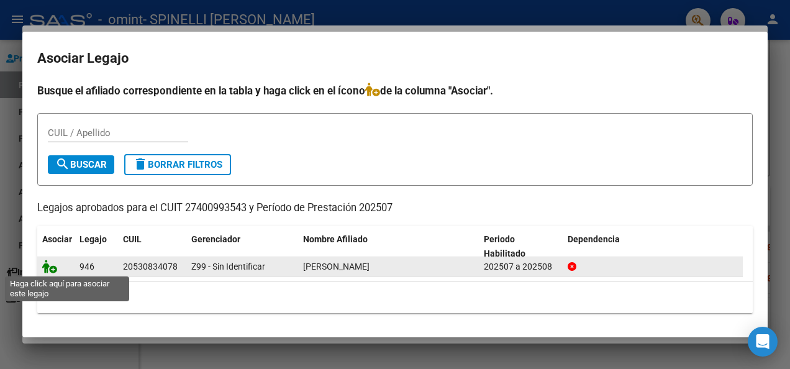
click at [48, 263] on icon at bounding box center [49, 267] width 15 height 14
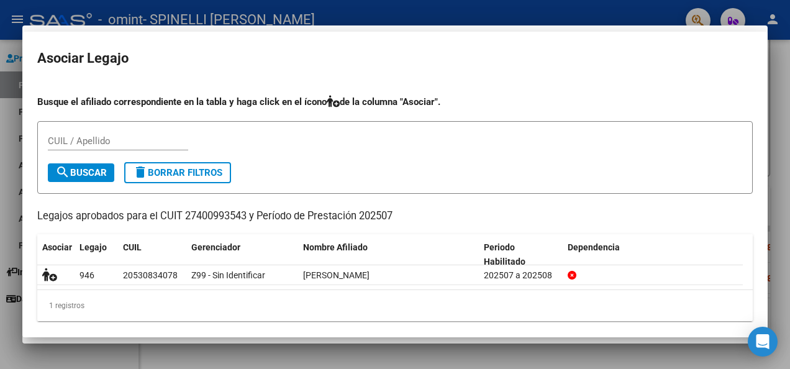
scroll to position [1305, 0]
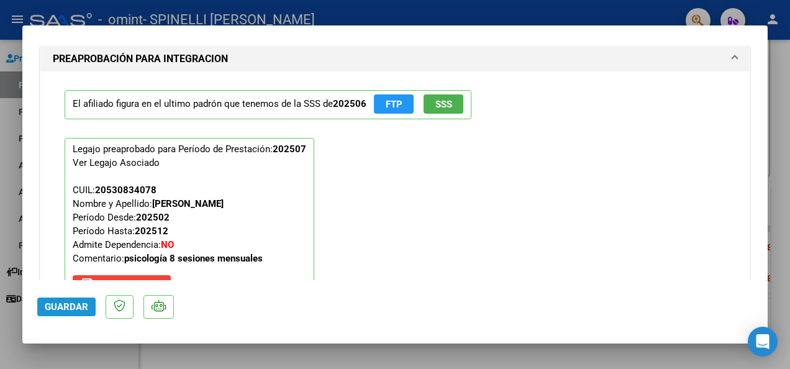
click at [65, 306] on span "Guardar" at bounding box center [66, 306] width 43 height 11
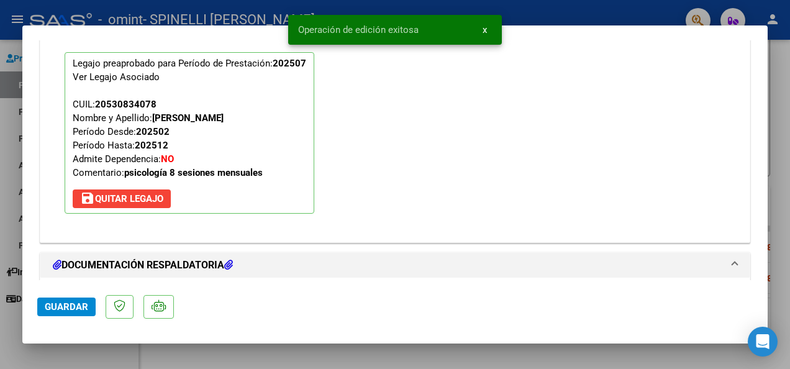
scroll to position [1213, 0]
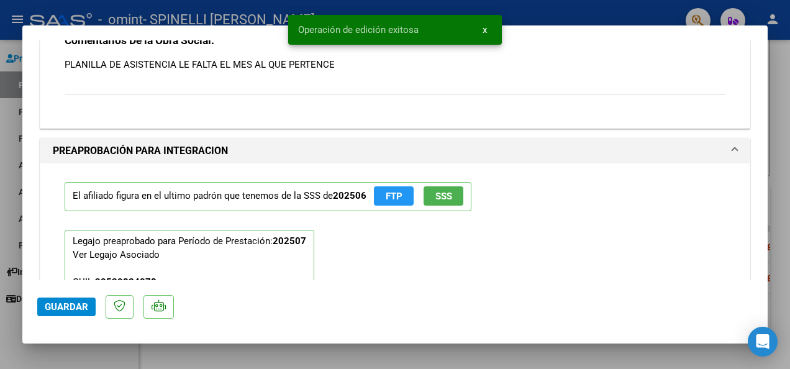
click at [790, 123] on html "menu - omint - SPINELLI MARIA SOL person Prestadores / Proveedores Facturas - L…" at bounding box center [395, 184] width 790 height 369
click at [787, 122] on div at bounding box center [395, 184] width 790 height 369
type input "$ 0,00"
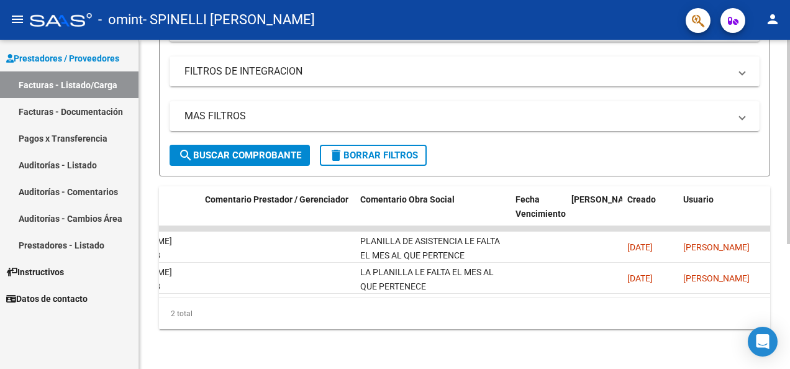
scroll to position [0, 2008]
